Goal: Task Accomplishment & Management: Use online tool/utility

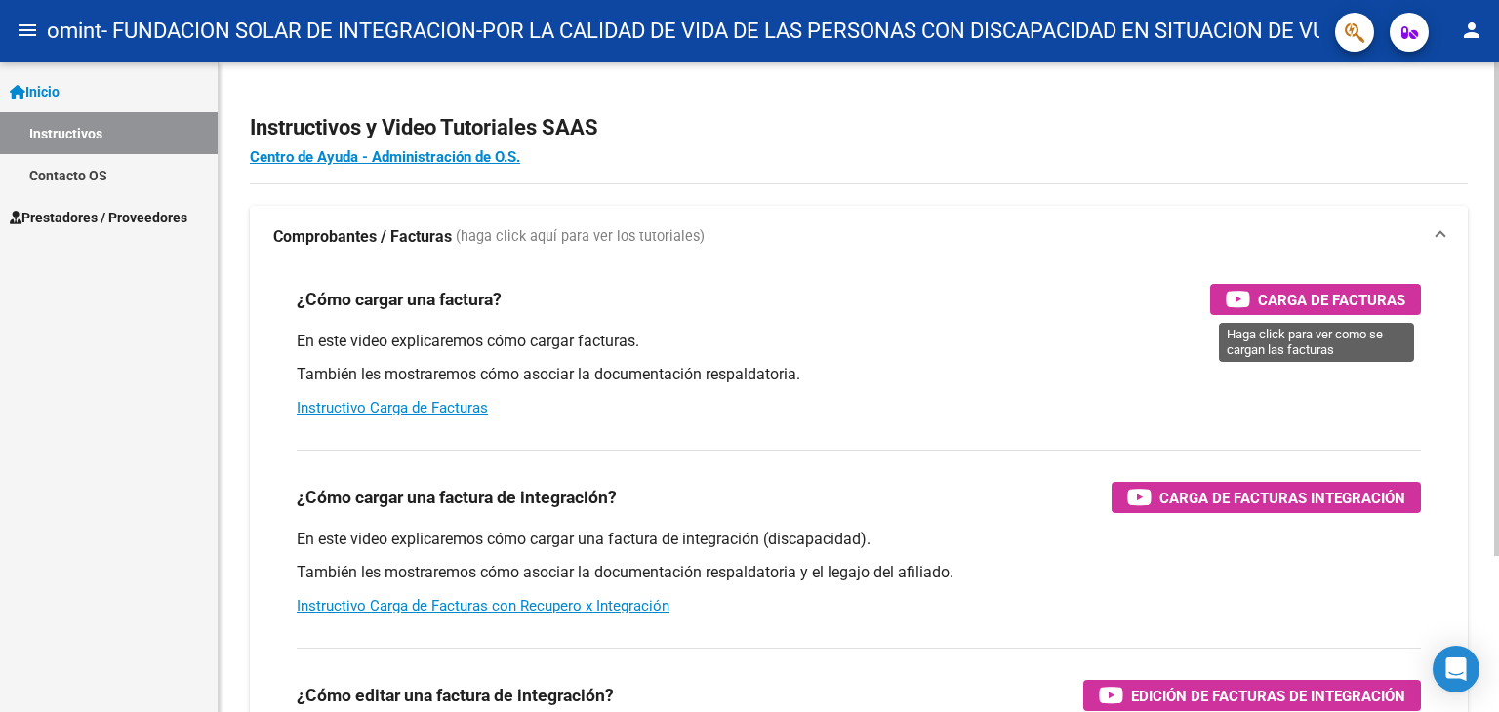
click at [1303, 299] on span "Carga de Facturas" at bounding box center [1331, 300] width 147 height 24
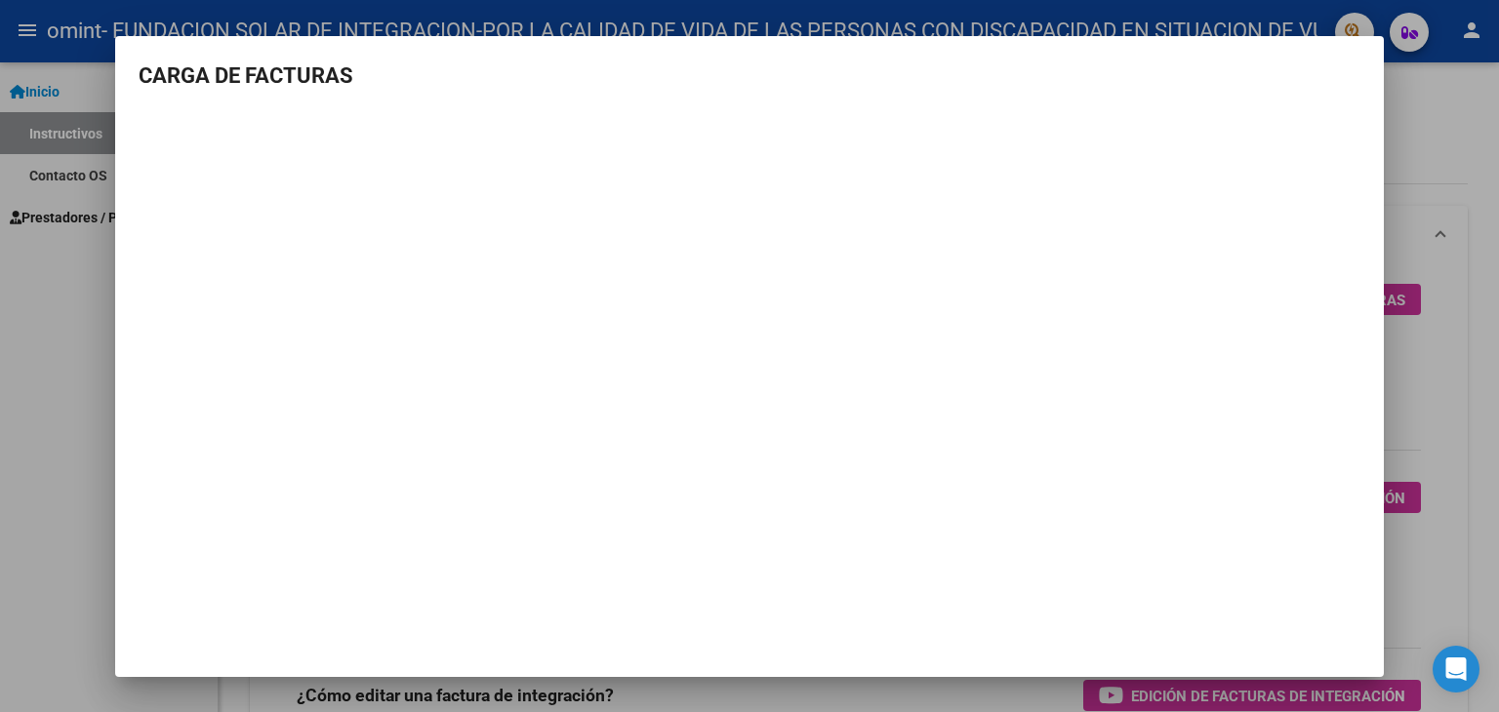
click at [1350, 50] on mat-dialog-container "CARGA DE FACTURAS" at bounding box center [749, 356] width 1268 height 641
click at [1354, 70] on h3 "CARGA DE FACTURAS" at bounding box center [750, 76] width 1222 height 32
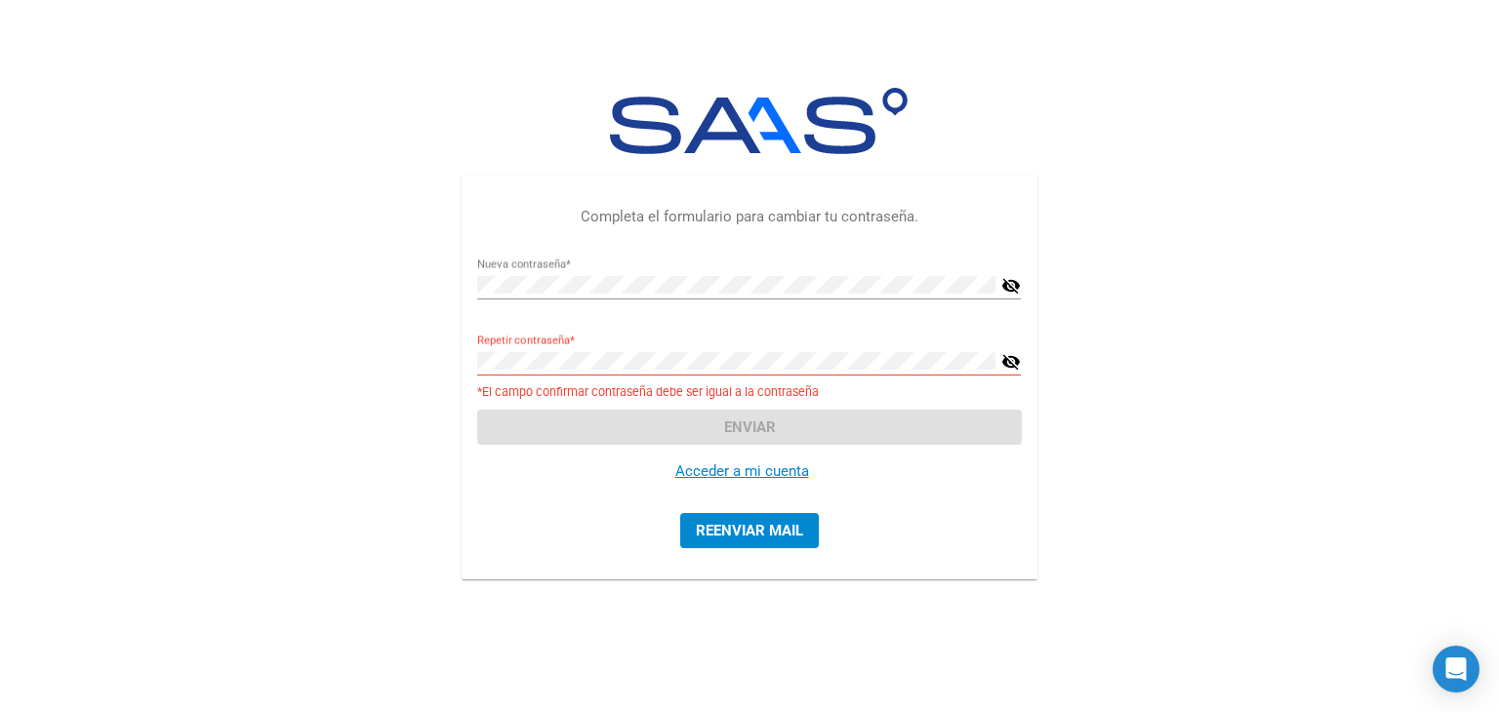
click at [1170, 371] on div "Completa el formulario para cambiar tu contraseña. Nueva contraseña * visibilit…" at bounding box center [749, 336] width 1499 height 673
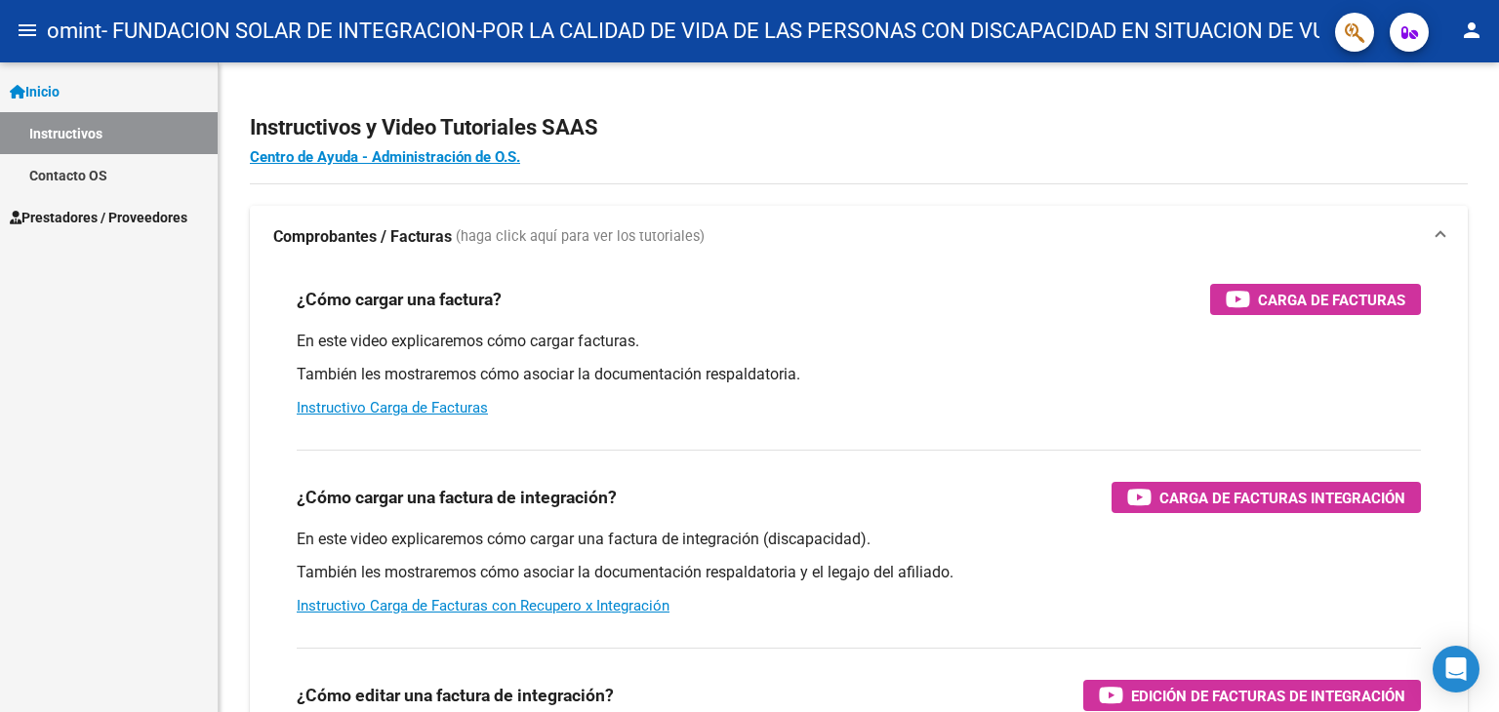
click at [28, 32] on mat-icon "menu" at bounding box center [27, 30] width 23 height 23
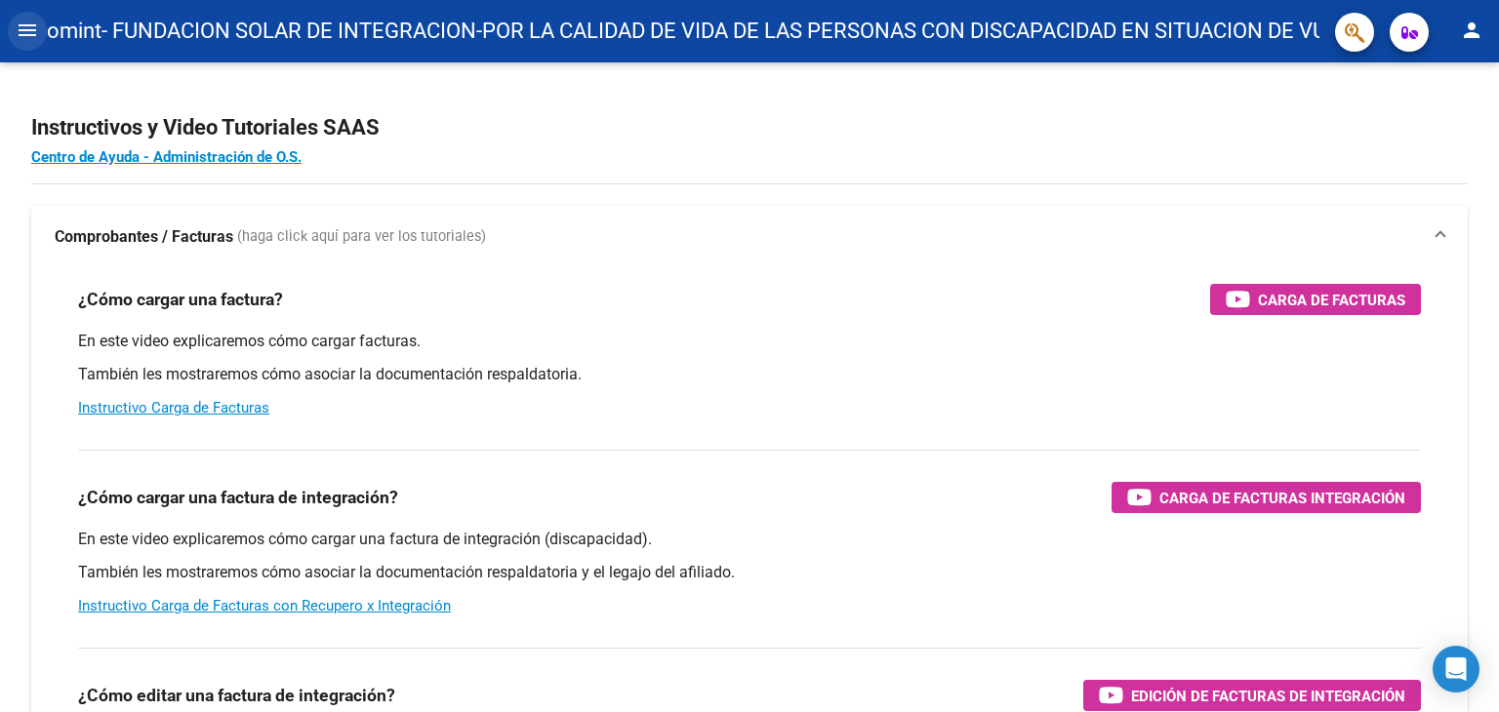
click at [28, 32] on mat-icon "menu" at bounding box center [27, 30] width 23 height 23
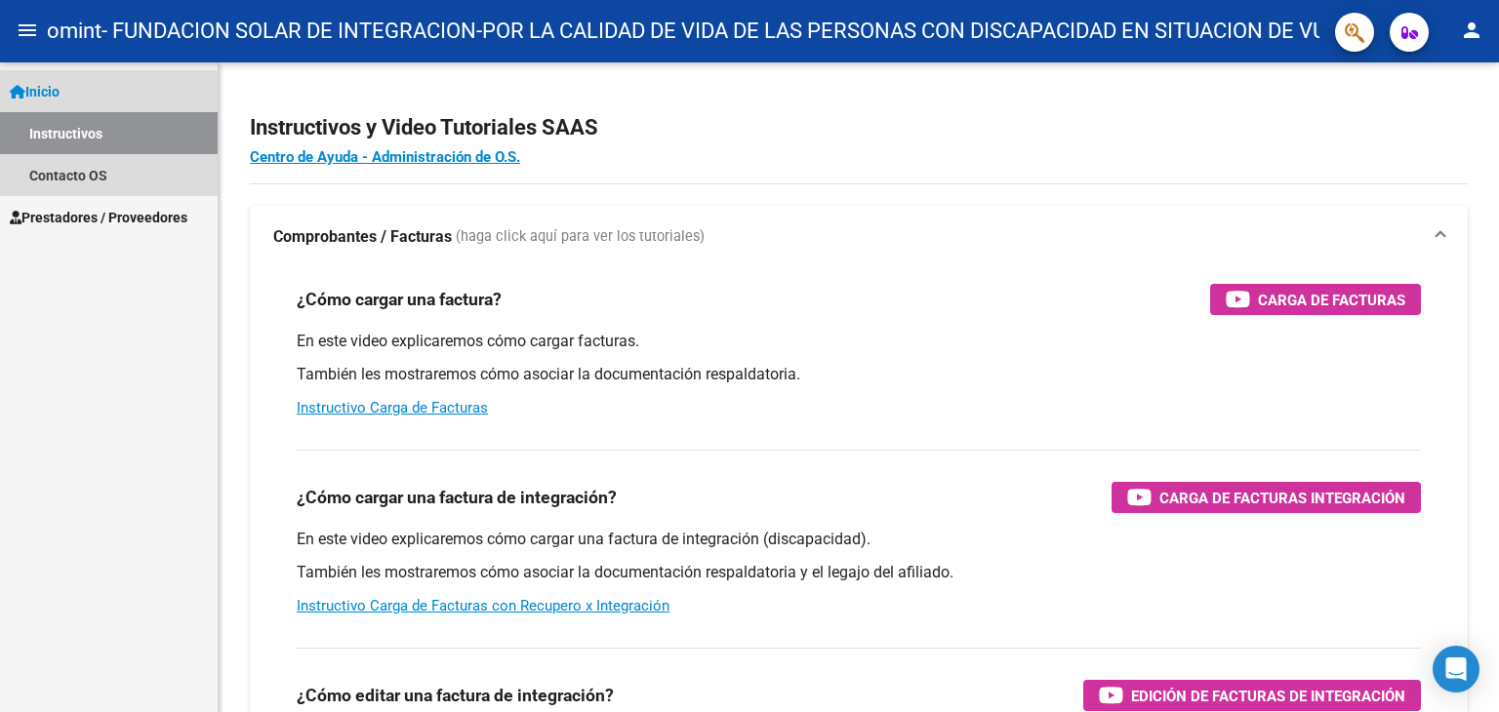
click at [46, 90] on span "Inicio" at bounding box center [35, 91] width 50 height 21
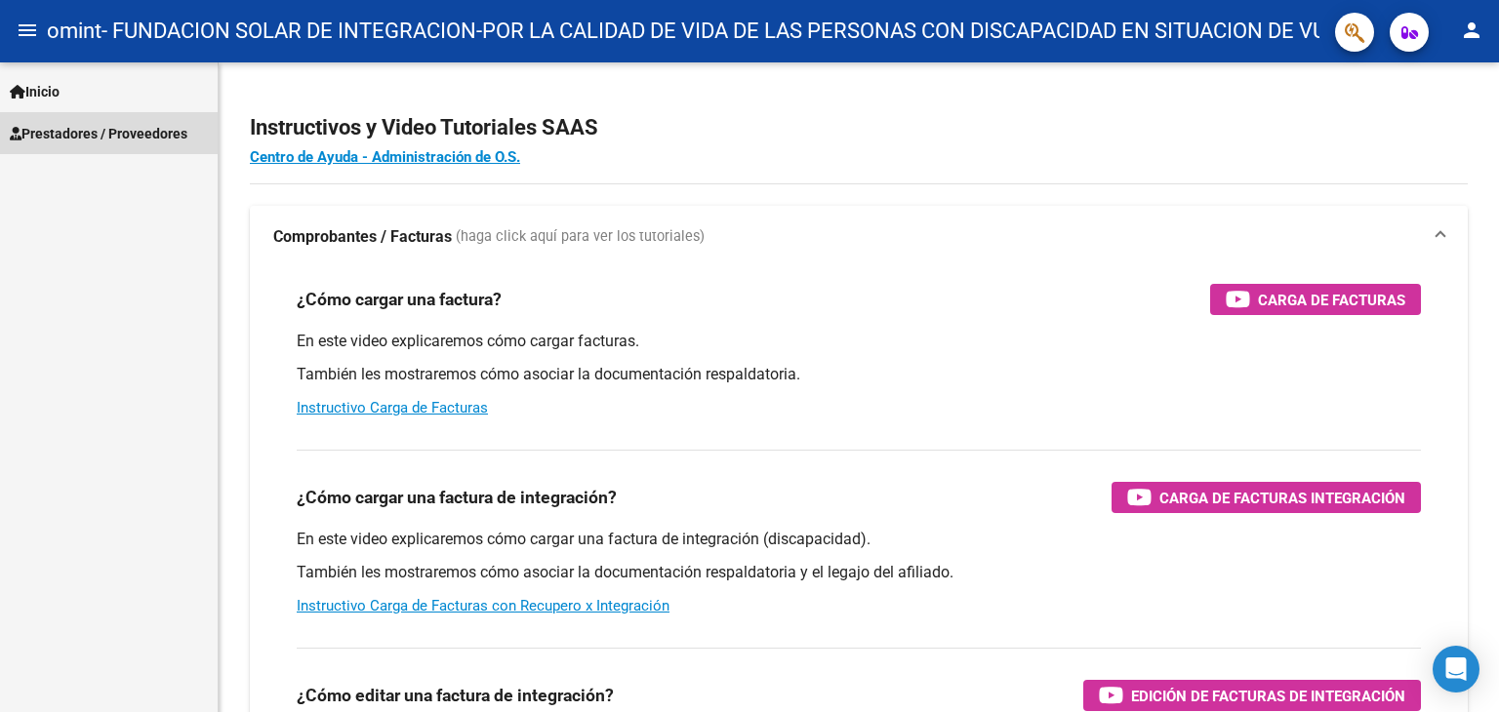
click at [58, 133] on span "Prestadores / Proveedores" at bounding box center [99, 133] width 178 height 21
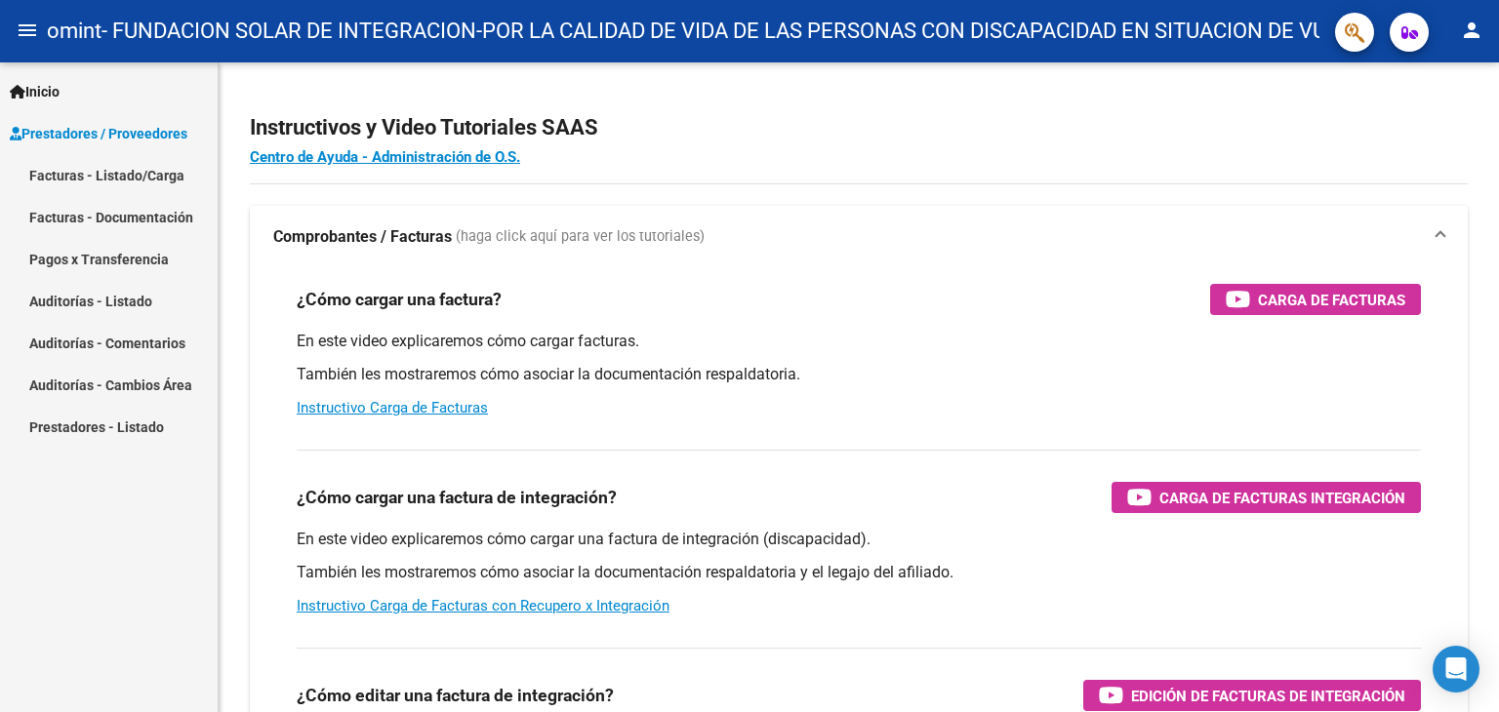
click at [97, 175] on link "Facturas - Listado/Carga" at bounding box center [109, 175] width 218 height 42
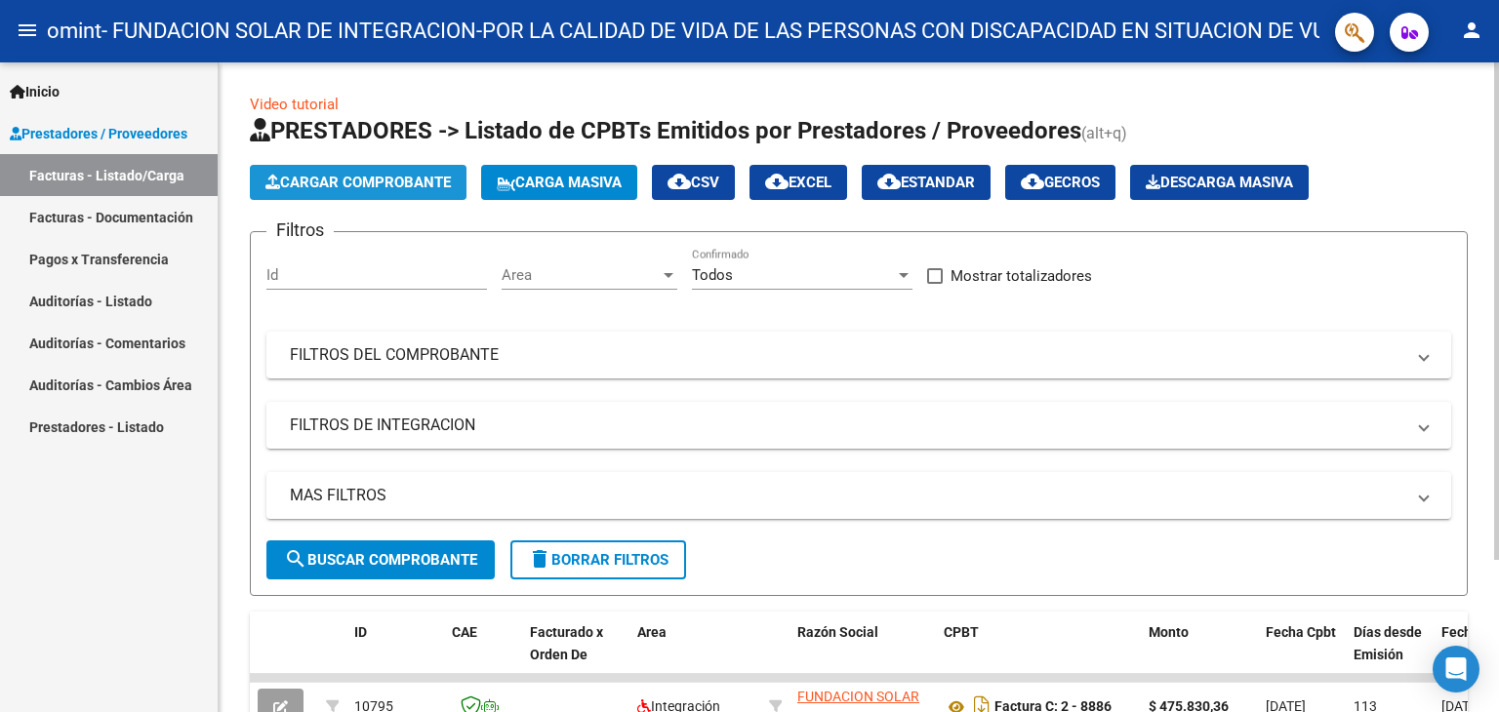
click at [336, 182] on span "Cargar Comprobante" at bounding box center [357, 183] width 185 height 18
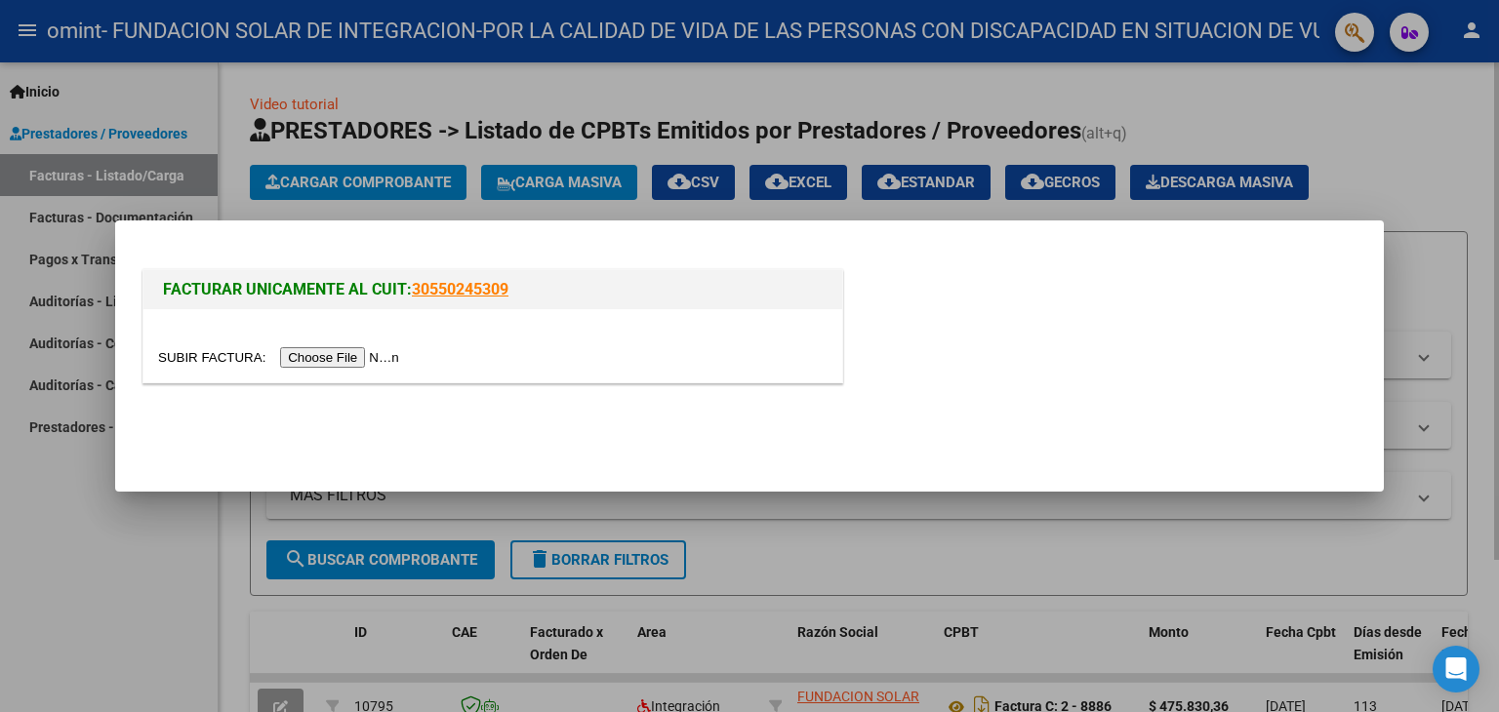
click at [336, 182] on div at bounding box center [749, 356] width 1499 height 712
